Goal: Find specific page/section: Find specific page/section

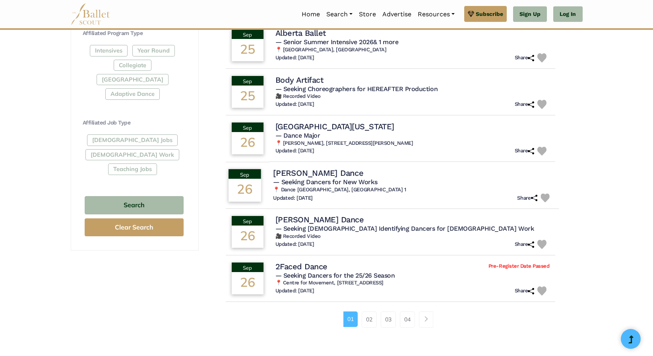
scroll to position [384, 0]
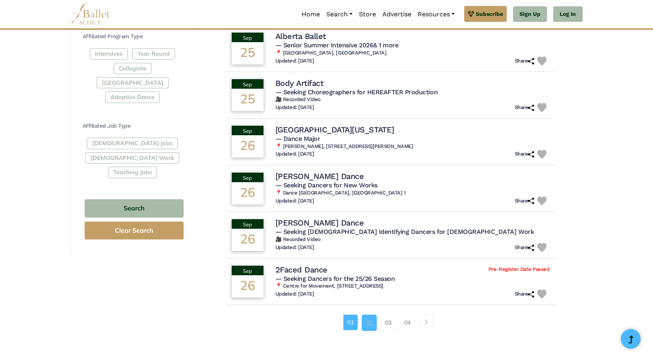
click at [375, 321] on link "02" at bounding box center [369, 322] width 15 height 16
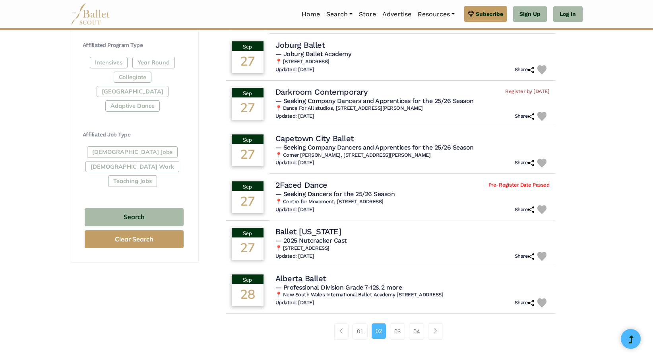
scroll to position [404, 0]
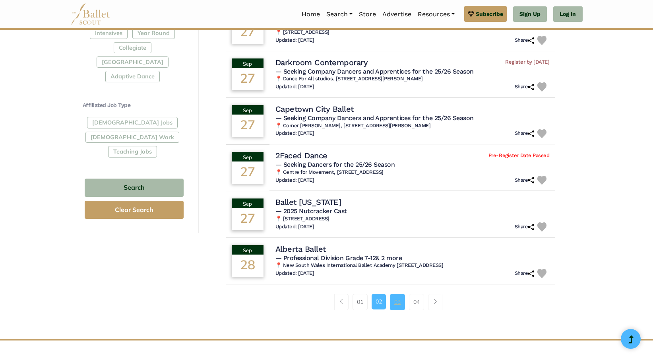
click at [392, 301] on link "03" at bounding box center [397, 302] width 15 height 16
